Goal: Information Seeking & Learning: Learn about a topic

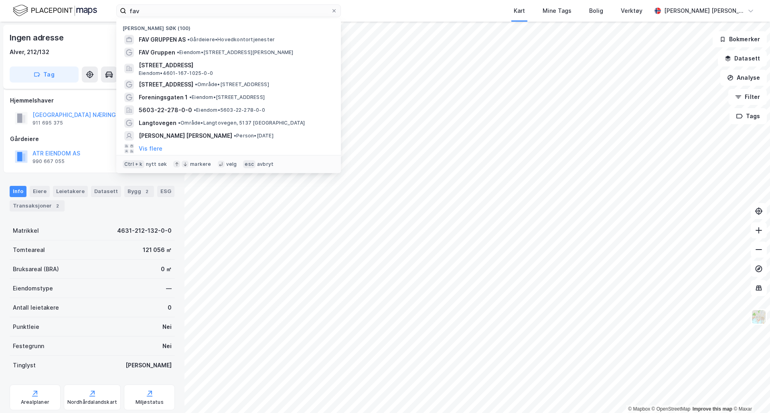
scroll to position [5, 0]
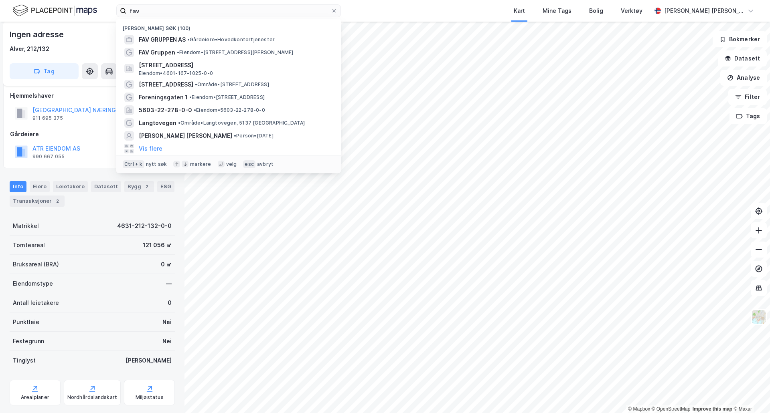
click at [249, 14] on input "fav" at bounding box center [228, 11] width 204 height 12
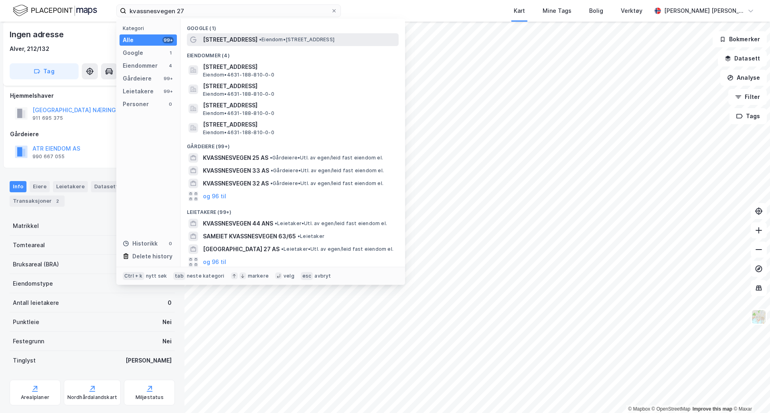
type input "kvassnesvegen 27"
click at [221, 44] on span "[STREET_ADDRESS]" at bounding box center [230, 40] width 55 height 10
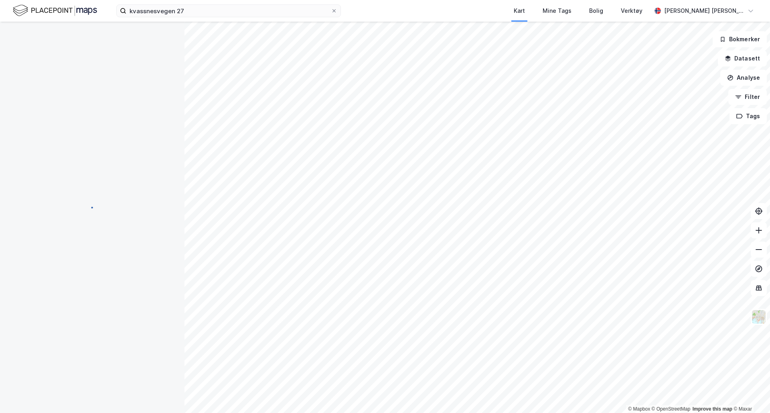
scroll to position [5, 0]
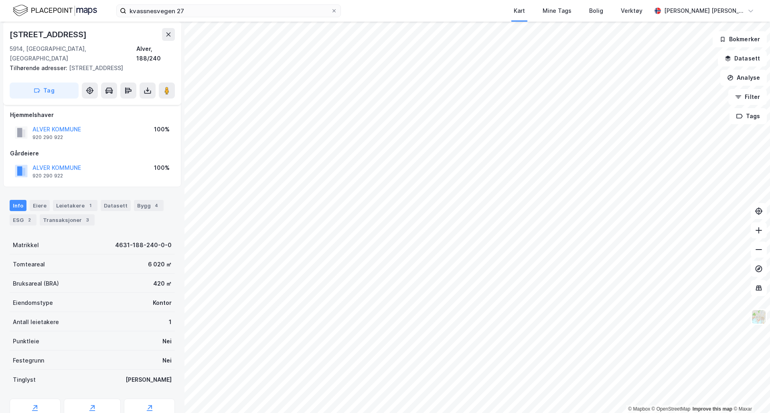
scroll to position [5, 0]
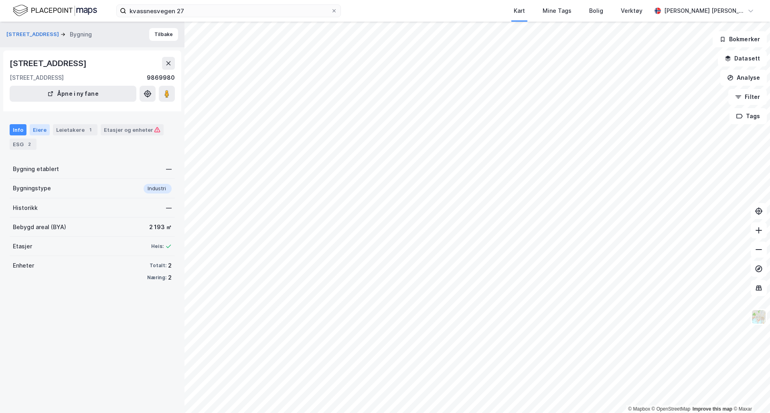
click at [37, 131] on div "Eiere" at bounding box center [40, 129] width 20 height 11
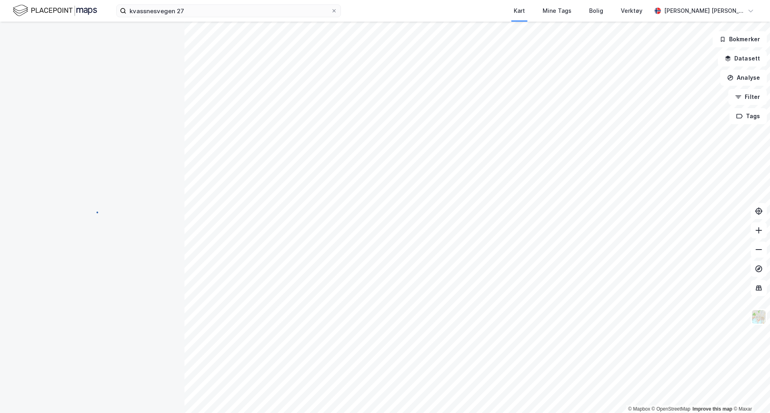
scroll to position [5, 0]
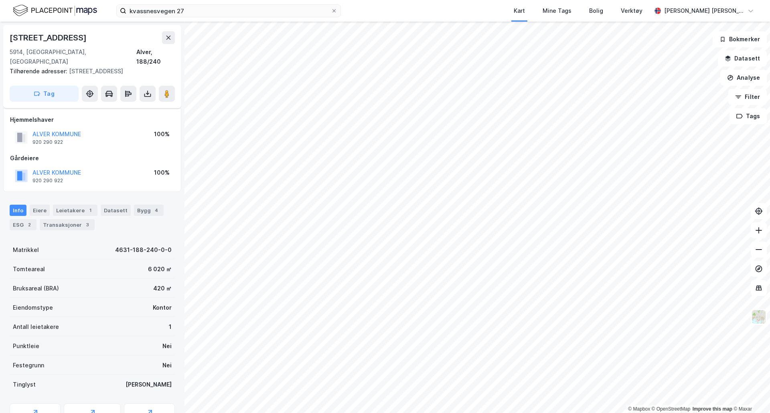
scroll to position [5, 0]
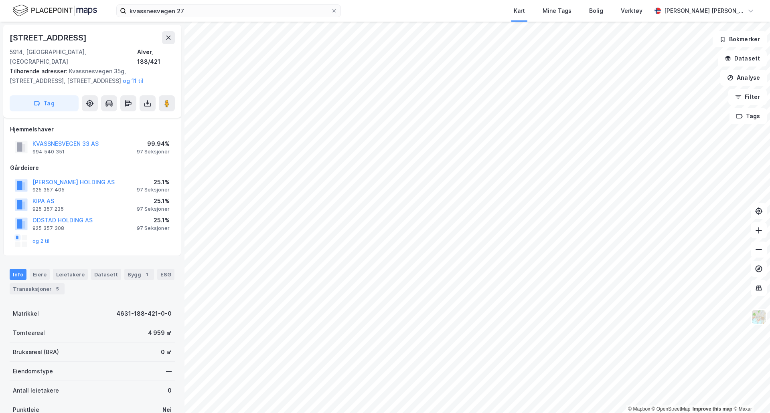
scroll to position [5, 0]
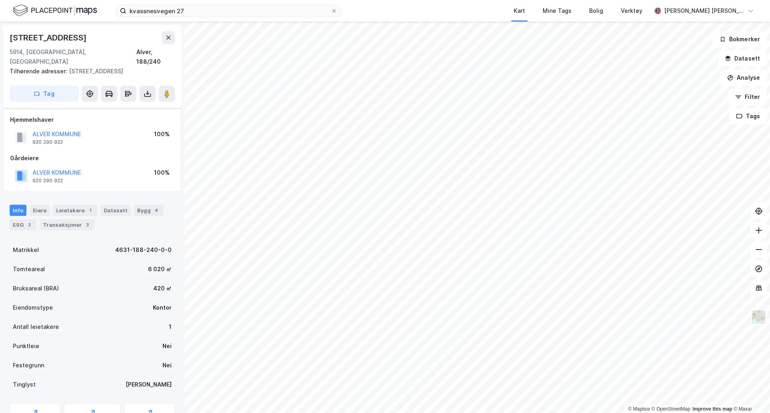
scroll to position [5, 0]
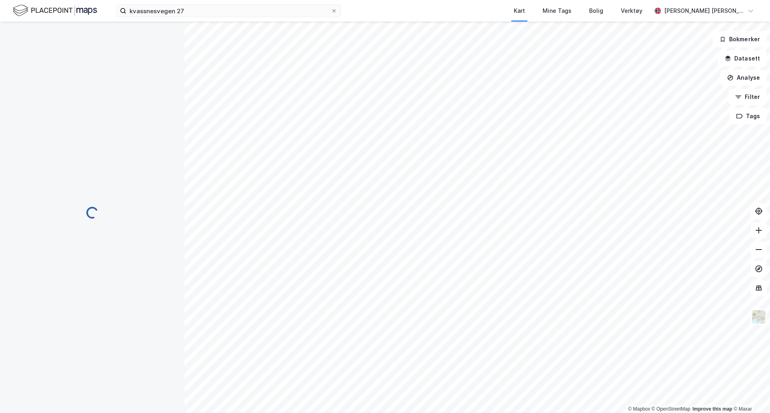
scroll to position [5, 0]
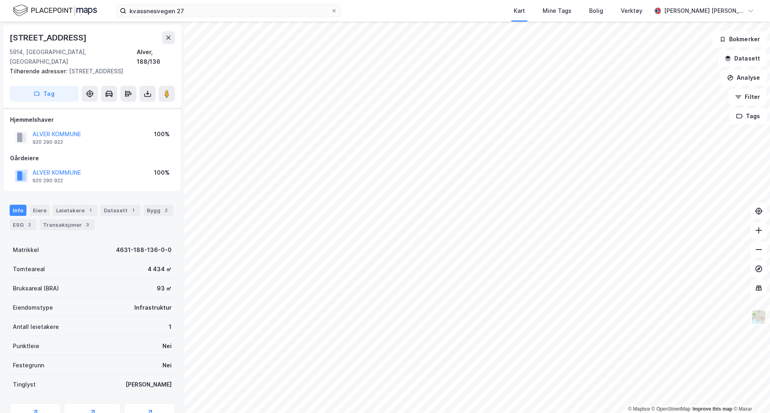
scroll to position [5, 0]
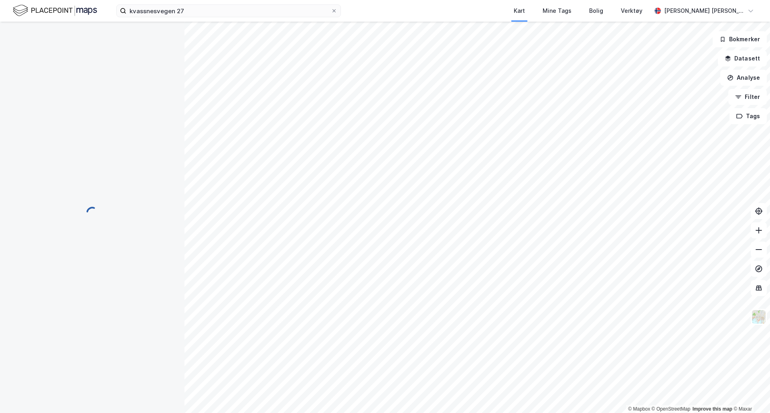
scroll to position [5, 0]
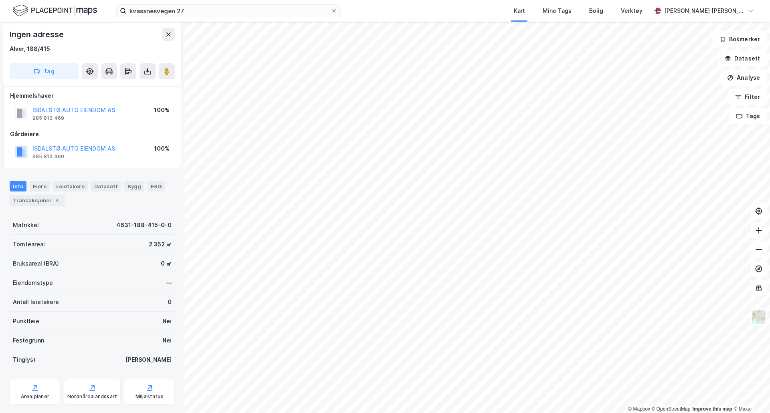
scroll to position [5, 0]
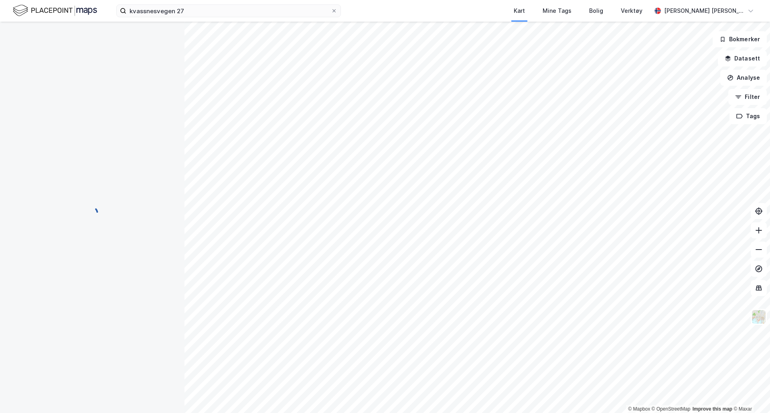
scroll to position [5, 0]
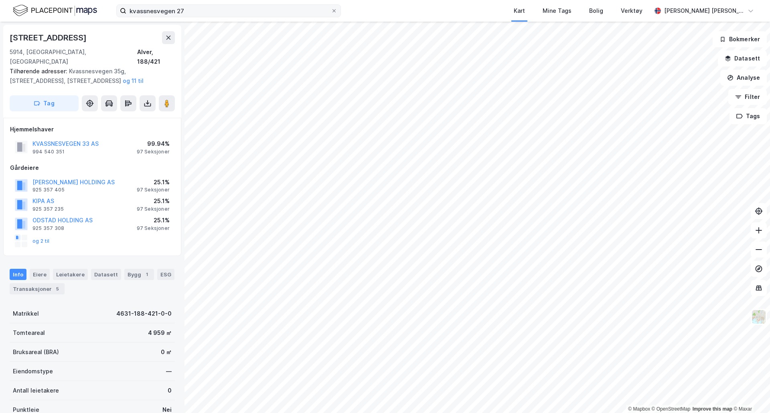
scroll to position [5, 0]
